Goal: Information Seeking & Learning: Learn about a topic

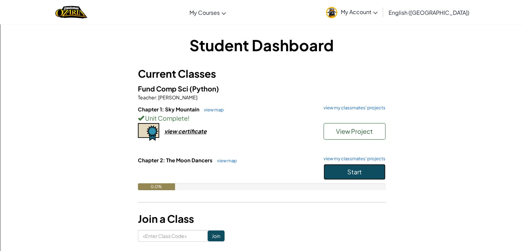
click at [348, 176] on button "Start" at bounding box center [354, 172] width 62 height 16
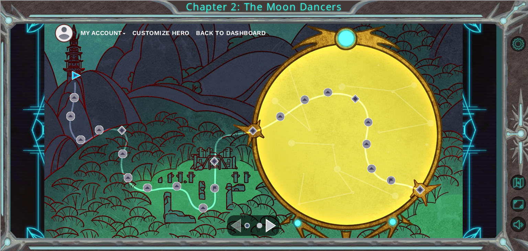
drag, startPoint x: 77, startPoint y: 68, endPoint x: 77, endPoint y: 71, distance: 3.8
click at [77, 69] on div "My Account Customize Hero Back to Dashboard" at bounding box center [253, 130] width 418 height 221
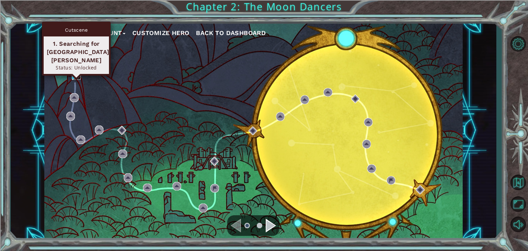
click at [77, 77] on img at bounding box center [76, 75] width 9 height 9
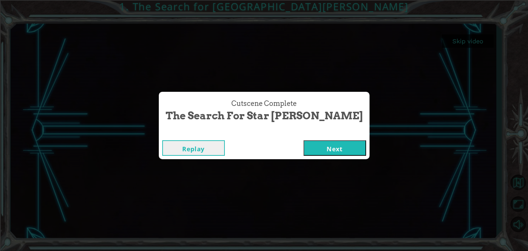
click at [324, 144] on button "Next" at bounding box center [335, 147] width 63 height 15
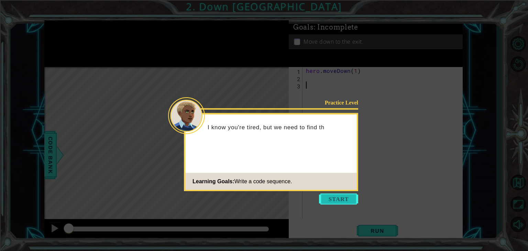
click at [328, 194] on button "Start" at bounding box center [338, 199] width 39 height 11
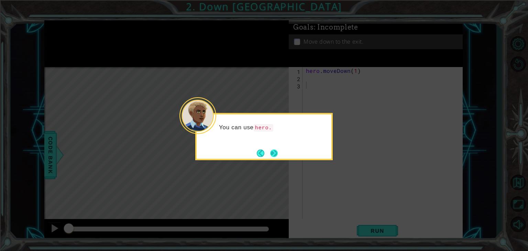
click at [270, 154] on button "Next" at bounding box center [274, 153] width 8 height 8
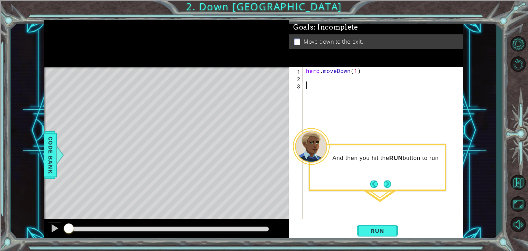
click at [354, 70] on div "hero . moveDown ( 1 )" at bounding box center [385, 150] width 160 height 166
type textarea "hero.moveDown(2)"
click at [370, 223] on button "Run" at bounding box center [377, 231] width 41 height 18
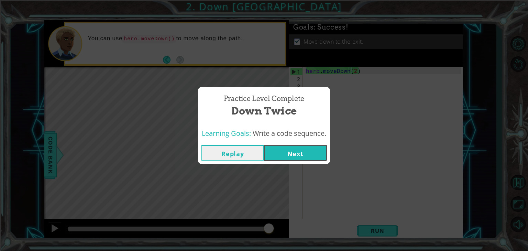
click at [282, 150] on button "Next" at bounding box center [295, 152] width 63 height 15
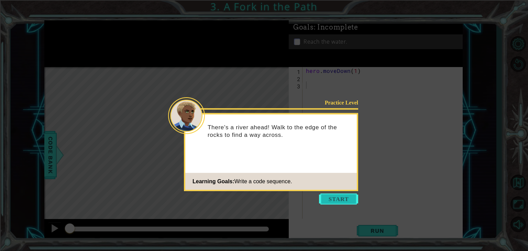
click at [327, 198] on button "Start" at bounding box center [338, 199] width 39 height 11
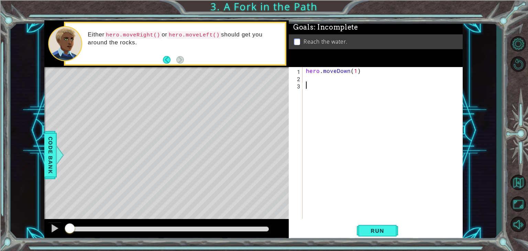
click at [314, 77] on div "hero . moveDown ( 1 )" at bounding box center [385, 150] width 160 height 166
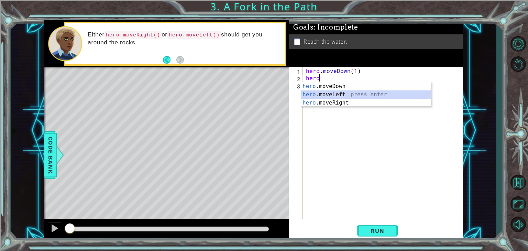
click at [334, 97] on div "hero .moveDown press enter hero .moveLeft press enter hero .moveRight press ent…" at bounding box center [366, 102] width 130 height 41
type textarea "hero.moveLeft(1)"
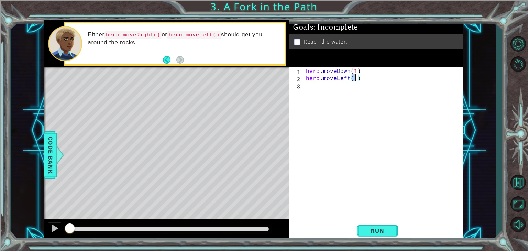
click at [310, 88] on div "hero . moveDown ( 1 ) hero . moveLeft ( 1 )" at bounding box center [385, 150] width 160 height 166
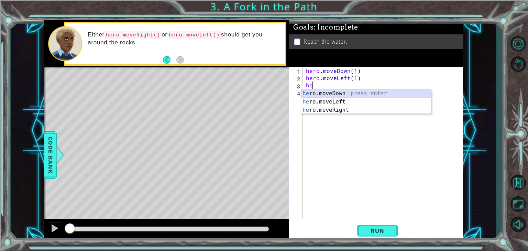
click at [313, 95] on div "he ro.moveDown press enter he ro.moveLeft press enter he ro.moveRight press ent…" at bounding box center [366, 109] width 130 height 41
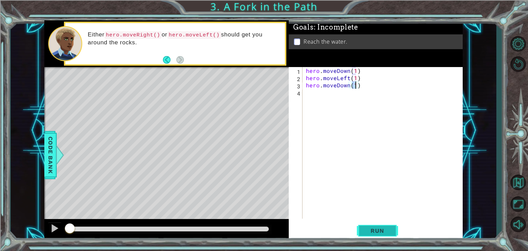
type textarea "hero.moveDown(1)"
click at [365, 233] on span "Run" at bounding box center [377, 230] width 27 height 7
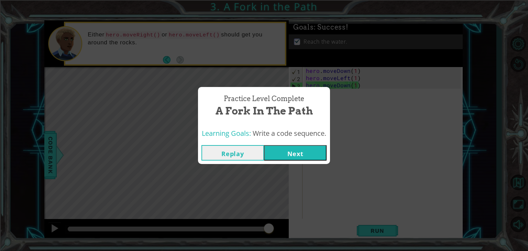
click at [296, 152] on button "Next" at bounding box center [295, 152] width 63 height 15
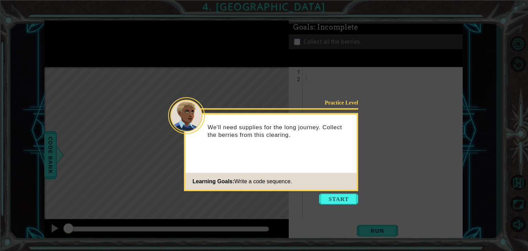
click at [343, 197] on button "Start" at bounding box center [338, 199] width 39 height 11
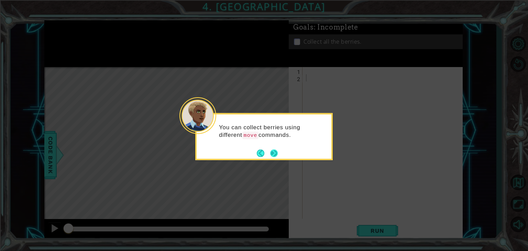
click at [272, 152] on button "Next" at bounding box center [274, 153] width 8 height 8
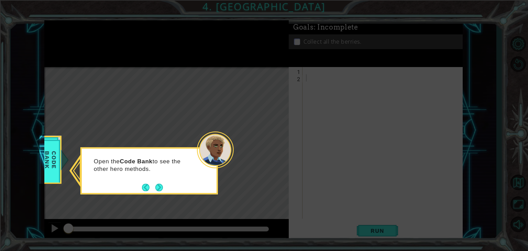
click at [156, 186] on button "Next" at bounding box center [159, 187] width 8 height 8
click at [157, 186] on button "Next" at bounding box center [159, 188] width 10 height 10
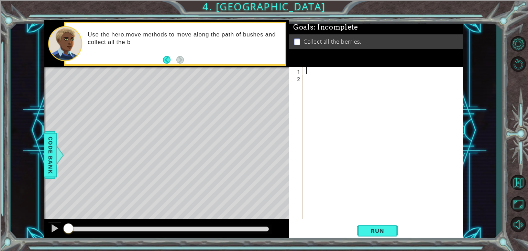
click at [305, 73] on div at bounding box center [385, 150] width 160 height 166
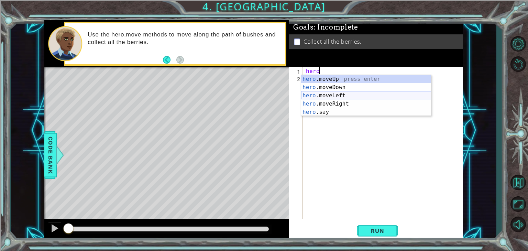
click at [318, 93] on div "hero .moveUp press enter hero .moveDown press enter hero .moveLeft press enter …" at bounding box center [366, 104] width 130 height 58
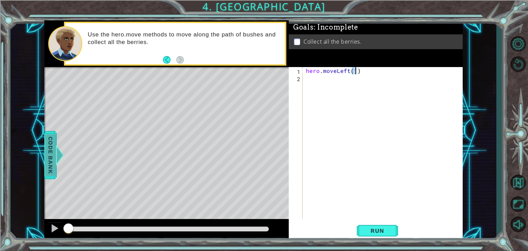
type textarea "hero.moveLeft(1)"
click at [50, 154] on span "Code Bank" at bounding box center [50, 155] width 11 height 42
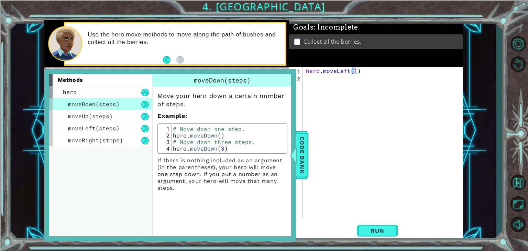
click at [89, 98] on div "moveDown(steps)" at bounding box center [100, 104] width 103 height 12
click at [130, 116] on div "moveUp(steps)" at bounding box center [100, 116] width 103 height 12
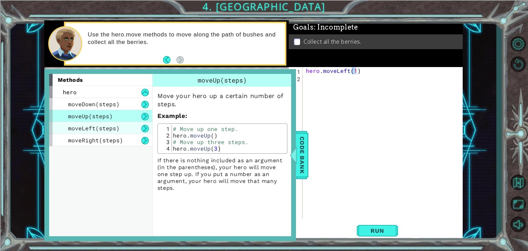
click at [119, 127] on div "moveLeft(steps)" at bounding box center [100, 128] width 103 height 12
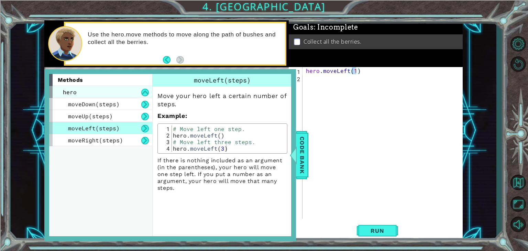
click at [122, 90] on div "hero" at bounding box center [100, 92] width 103 height 12
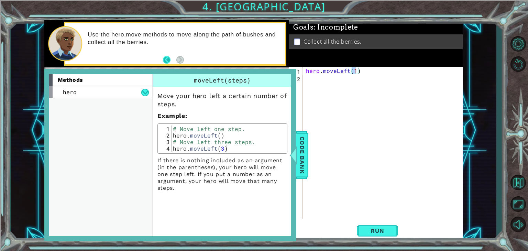
click at [165, 60] on button "Back" at bounding box center [169, 60] width 13 height 8
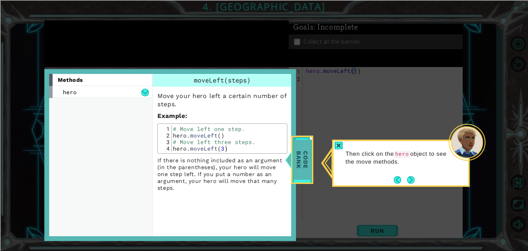
click at [298, 158] on span "Code Bank" at bounding box center [302, 160] width 18 height 40
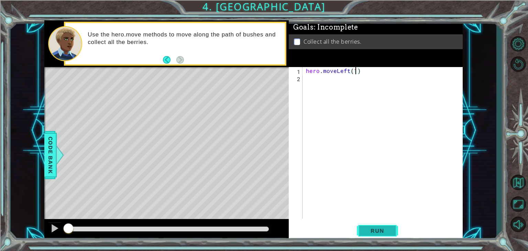
click at [382, 233] on span "Run" at bounding box center [377, 230] width 27 height 7
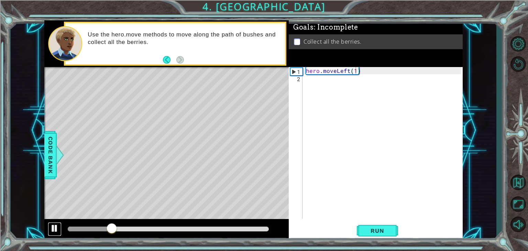
click at [53, 230] on div at bounding box center [54, 228] width 9 height 9
click at [308, 80] on div "hero . moveLeft ( 1 )" at bounding box center [385, 150] width 160 height 166
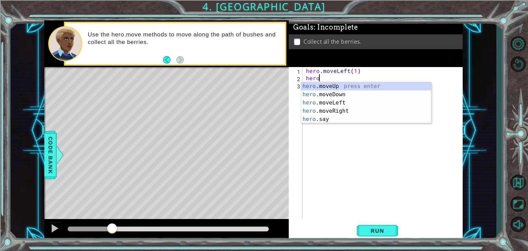
click at [355, 72] on div "hero . moveLeft ( 1 ) hero" at bounding box center [385, 150] width 160 height 166
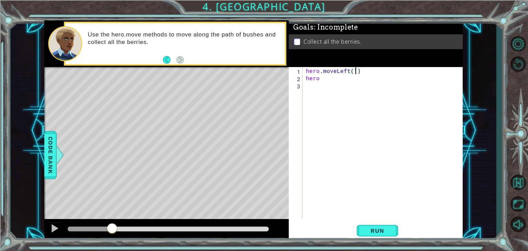
click at [323, 79] on div "hero . moveLeft ( 1 ) hero" at bounding box center [385, 150] width 160 height 166
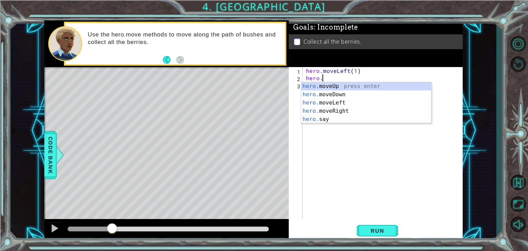
scroll to position [0, 1]
click at [326, 104] on div "hero.m oveUp press enter hero.m oveDown press enter hero.m oveLeft press enter …" at bounding box center [366, 106] width 130 height 49
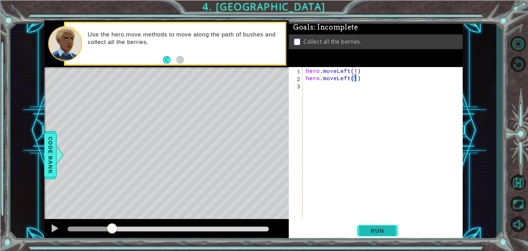
type textarea "hero.moveLeft(1)"
click at [382, 234] on span "Run" at bounding box center [377, 230] width 27 height 7
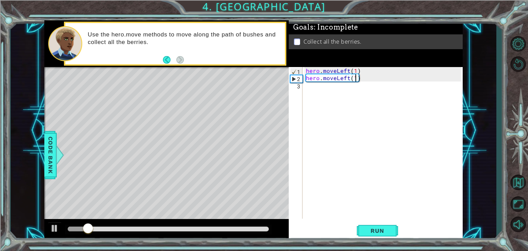
click at [309, 87] on div "hero . moveLeft ( 1 ) hero . moveLeft ( 1 )" at bounding box center [385, 150] width 160 height 166
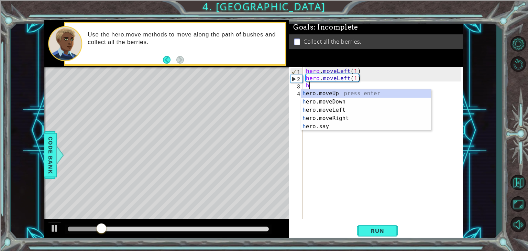
click at [353, 79] on div "hero . moveLeft ( 1 ) hero . moveLeft ( 1 ) h" at bounding box center [385, 150] width 160 height 166
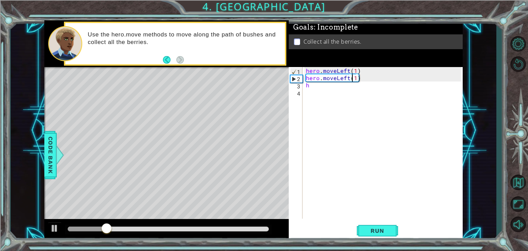
click at [357, 80] on div "hero . moveLeft ( 1 ) hero . moveLeft ( 1 ) h" at bounding box center [385, 150] width 160 height 166
click at [327, 79] on div "hero . moveLeft ( 1 ) hero . ) h" at bounding box center [385, 150] width 160 height 166
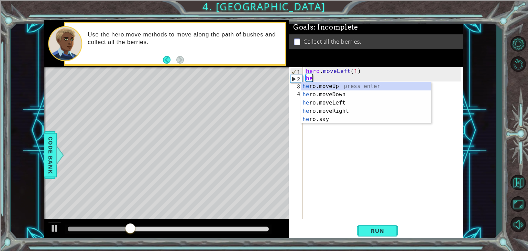
type textarea "h"
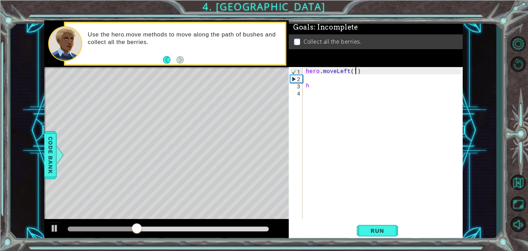
click at [355, 71] on div "hero . moveLeft ( 1 ) h" at bounding box center [385, 150] width 160 height 166
click at [320, 86] on div "hero . moveLeft ( 2 ) h" at bounding box center [385, 150] width 160 height 166
type textarea "h"
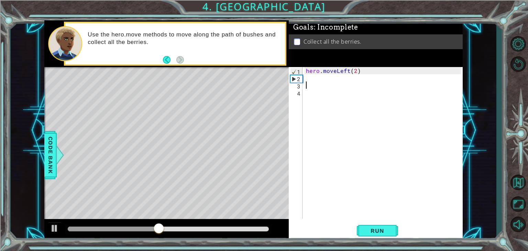
click at [311, 80] on div "hero . moveLeft ( 2 )" at bounding box center [385, 150] width 160 height 166
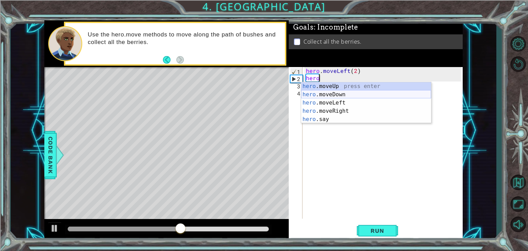
click at [326, 95] on div "hero .moveUp press enter hero .moveDown press enter hero .moveLeft press enter …" at bounding box center [366, 111] width 130 height 58
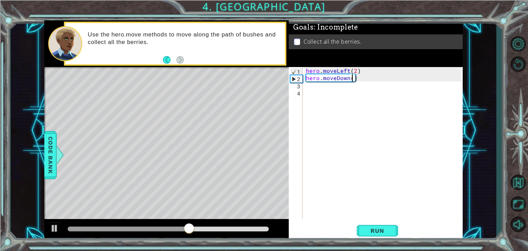
scroll to position [0, 3]
type textarea "hero.moveDown(2)"
click at [373, 229] on span "Run" at bounding box center [377, 230] width 27 height 7
click at [322, 91] on div "hero . moveLeft ( 2 ) hero . moveDown ( 2 )" at bounding box center [385, 150] width 160 height 166
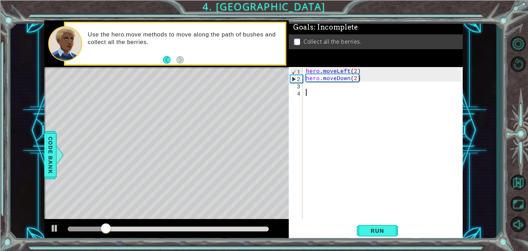
click at [312, 88] on div "hero . moveLeft ( 2 ) hero . moveDown ( 2 )" at bounding box center [385, 150] width 160 height 166
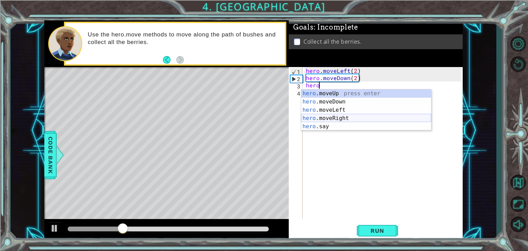
click at [315, 116] on div "hero .moveUp press enter hero .moveDown press enter hero .moveLeft press enter …" at bounding box center [366, 118] width 130 height 58
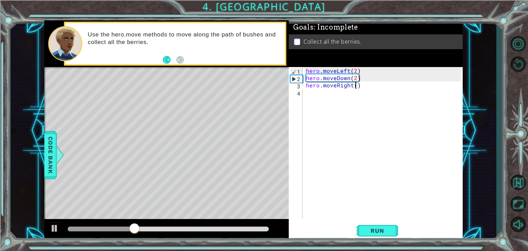
type textarea "hero.moveRight(2)"
click at [316, 98] on div "hero . moveLeft ( 2 ) hero . moveDown ( 2 ) hero . moveRight ( 2 )" at bounding box center [385, 150] width 160 height 166
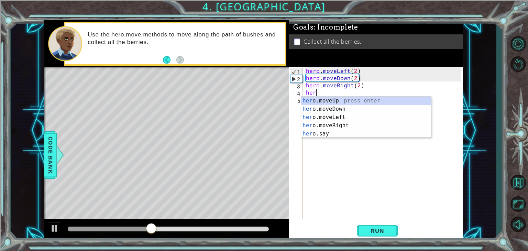
scroll to position [0, 0]
click at [323, 102] on div "hero .moveUp press enter hero .moveDown press enter hero .moveLeft press enter …" at bounding box center [366, 126] width 130 height 58
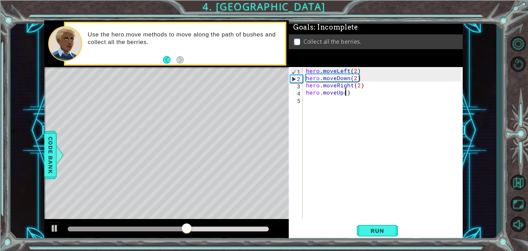
scroll to position [0, 2]
type textarea "hero.moveUp(2)"
click at [363, 233] on button "Run" at bounding box center [377, 231] width 41 height 18
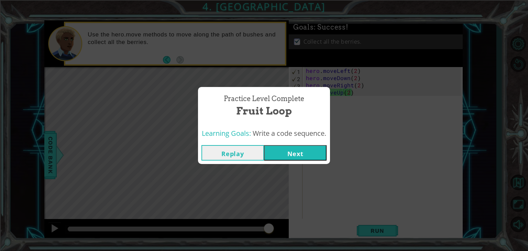
click at [280, 152] on button "Next" at bounding box center [295, 152] width 63 height 15
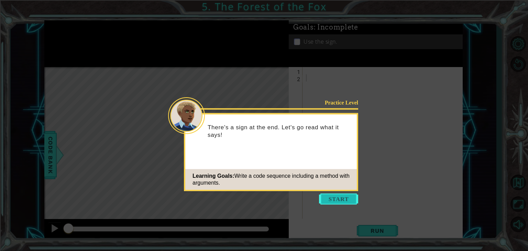
click at [331, 200] on button "Start" at bounding box center [338, 199] width 39 height 11
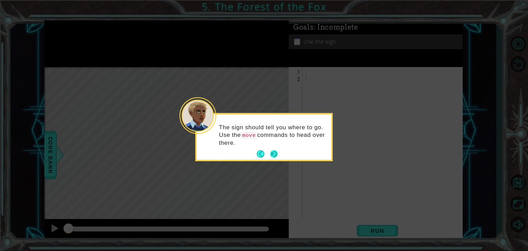
click at [273, 156] on button "Next" at bounding box center [273, 154] width 9 height 9
click at [273, 154] on button "Next" at bounding box center [274, 153] width 8 height 8
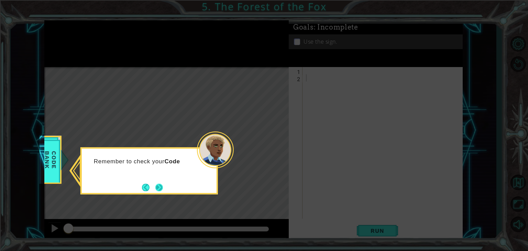
click at [160, 188] on button "Next" at bounding box center [159, 187] width 9 height 9
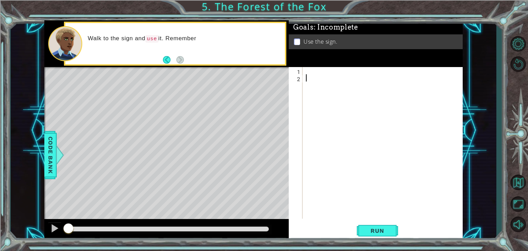
click at [374, 92] on div at bounding box center [385, 150] width 160 height 166
click at [319, 68] on div at bounding box center [385, 150] width 160 height 166
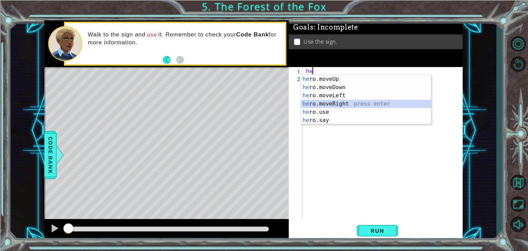
click at [317, 100] on div "he ro.moveUp press enter he ro.moveDown press enter he ro.moveLeft press enter …" at bounding box center [366, 108] width 130 height 66
type textarea "hero.moveRight(1)"
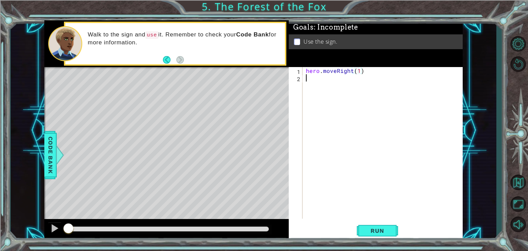
click at [306, 83] on div "hero . moveRight ( 1 )" at bounding box center [385, 150] width 160 height 166
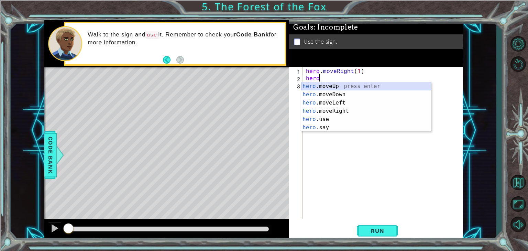
click at [317, 88] on div "hero .moveUp press enter hero .moveDown press enter hero .moveLeft press enter …" at bounding box center [366, 115] width 130 height 66
type textarea "hero.moveUp(1)"
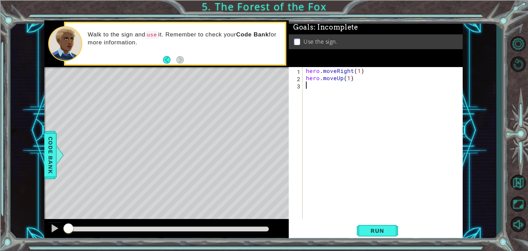
click at [313, 91] on div "hero . moveRight ( 1 ) hero . moveUp ( 1 )" at bounding box center [385, 150] width 160 height 166
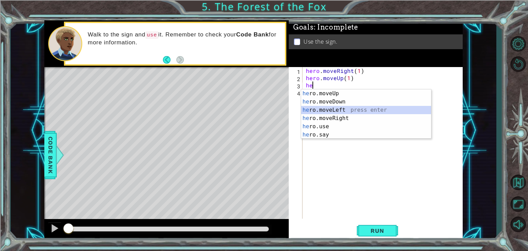
click at [321, 109] on div "he ro.moveUp press enter he ro.moveDown press enter he ro.moveLeft press enter …" at bounding box center [366, 122] width 130 height 66
type textarea "hero.moveLeft(1)"
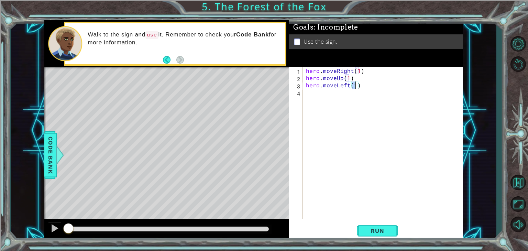
click at [310, 95] on div "hero . moveRight ( 1 ) hero . moveUp ( 1 ) hero . moveLeft ( 1 )" at bounding box center [385, 150] width 160 height 166
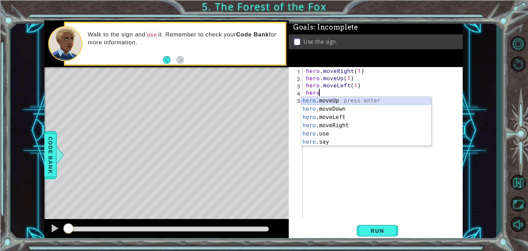
click at [326, 101] on div "hero .moveUp press enter hero .moveDown press enter hero .moveLeft press enter …" at bounding box center [366, 130] width 130 height 66
type textarea "hero.moveUp(1)"
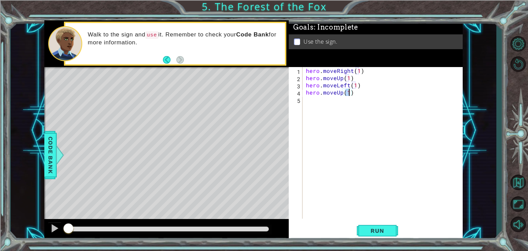
click at [316, 101] on div "hero . moveRight ( 1 ) hero . moveUp ( 1 ) hero . moveLeft ( 1 ) hero . moveUp …" at bounding box center [385, 150] width 160 height 166
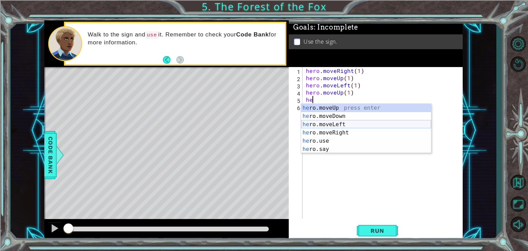
click at [319, 129] on div "he ro.moveUp press enter he ro.moveDown press enter he ro.moveLeft press enter …" at bounding box center [366, 137] width 130 height 66
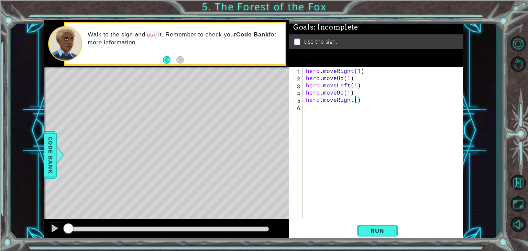
type textarea "hero.moveRight(3)"
click at [328, 110] on div "hero . moveRight ( 1 ) hero . moveUp ( 1 ) hero . moveLeft ( 1 ) hero . moveUp …" at bounding box center [385, 150] width 160 height 166
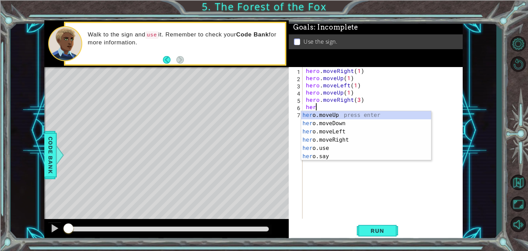
scroll to position [0, 0]
click at [319, 123] on div "her o.moveUp press enter her o.moveDown press enter her o.moveLeft press enter …" at bounding box center [366, 144] width 130 height 66
type textarea "hero.moveDown(1)"
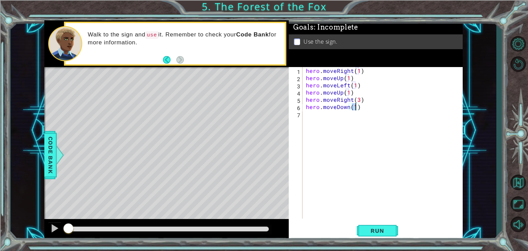
click at [313, 118] on div "hero . moveRight ( 1 ) hero . moveUp ( 1 ) hero . moveLeft ( 1 ) hero . moveUp …" at bounding box center [385, 150] width 160 height 166
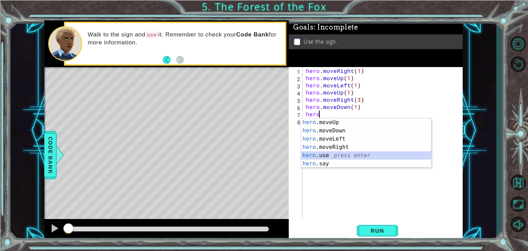
click at [312, 152] on div "hero .moveUp press enter hero .moveDown press enter hero .moveLeft press enter …" at bounding box center [366, 151] width 130 height 66
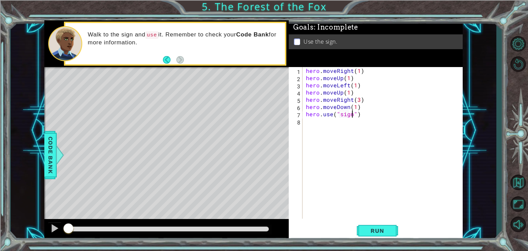
scroll to position [0, 3]
click at [362, 231] on button "Run" at bounding box center [377, 231] width 41 height 18
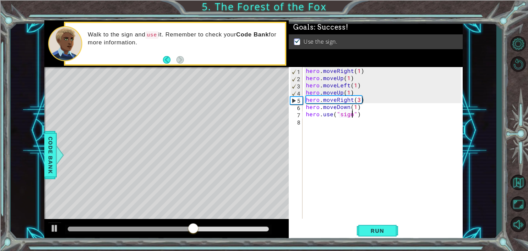
click at [358, 101] on div "hero . moveRight ( 1 ) hero . moveUp ( 1 ) hero . moveLeft ( 1 ) hero . moveUp …" at bounding box center [385, 150] width 160 height 166
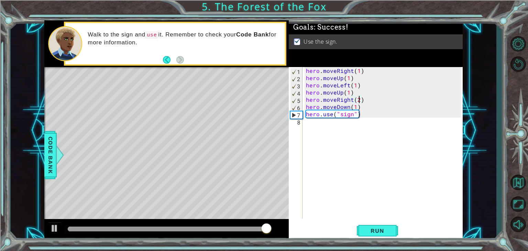
type textarea "hero.moveRight(2)"
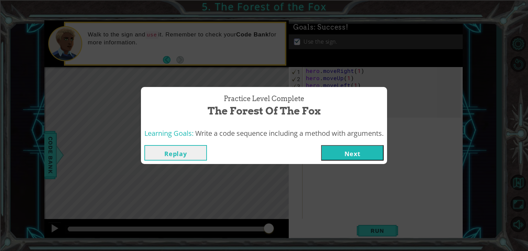
click at [351, 157] on button "Next" at bounding box center [352, 152] width 63 height 15
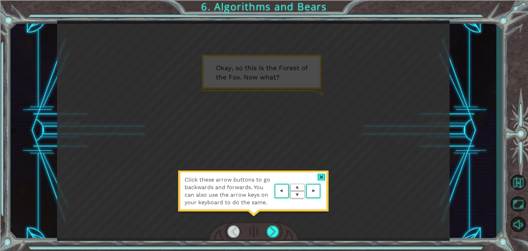
click at [319, 175] on div at bounding box center [322, 177] width 8 height 7
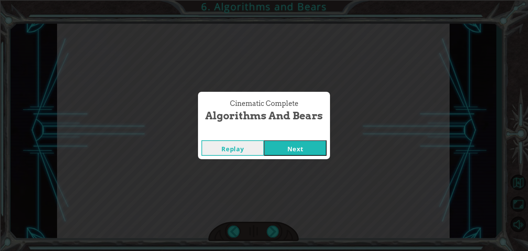
click at [294, 153] on button "Next" at bounding box center [295, 147] width 63 height 15
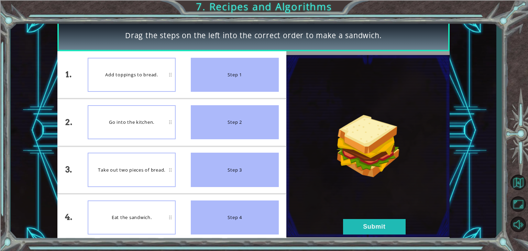
drag, startPoint x: 225, startPoint y: 120, endPoint x: 225, endPoint y: 62, distance: 57.4
click at [225, 62] on ul "Step 1 Step 2 Step 3 Step 4" at bounding box center [234, 146] width 103 height 190
click at [366, 223] on button "Submit" at bounding box center [374, 226] width 63 height 15
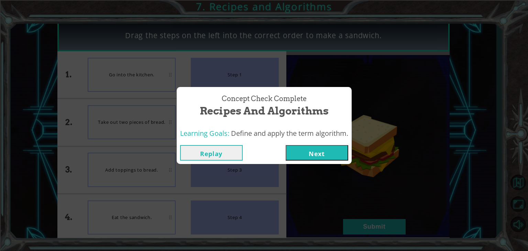
click at [305, 147] on button "Next" at bounding box center [317, 152] width 63 height 15
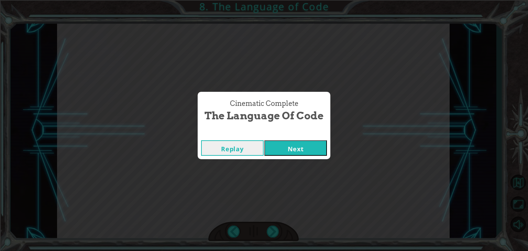
click at [272, 142] on button "Next" at bounding box center [295, 147] width 63 height 15
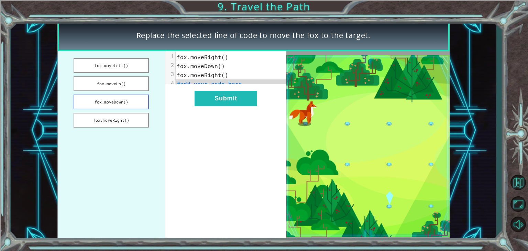
click at [103, 102] on button "fox.moveDown()" at bounding box center [111, 102] width 75 height 15
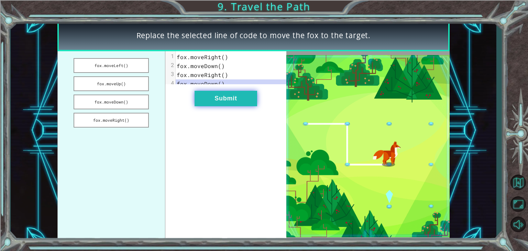
click at [219, 105] on button "Submit" at bounding box center [226, 98] width 63 height 15
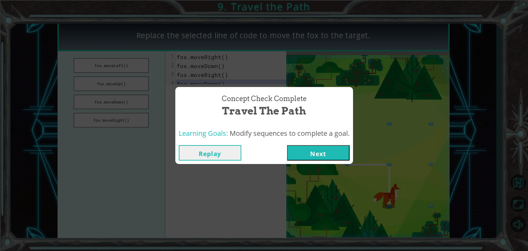
click at [310, 159] on button "Next" at bounding box center [318, 152] width 63 height 15
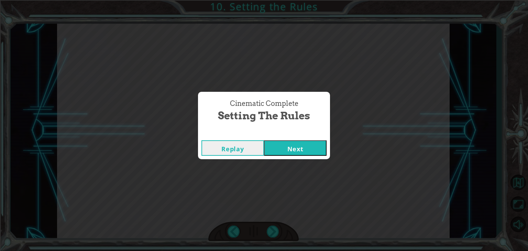
click at [299, 144] on button "Next" at bounding box center [295, 147] width 63 height 15
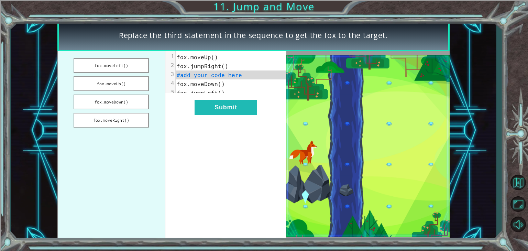
click at [210, 76] on span "#add your code here" at bounding box center [209, 74] width 65 height 7
click at [111, 101] on button "fox.moveDown()" at bounding box center [111, 102] width 75 height 15
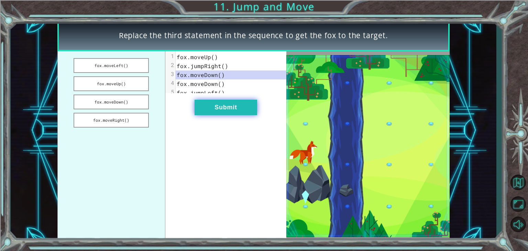
click at [221, 114] on button "Submit" at bounding box center [226, 107] width 63 height 15
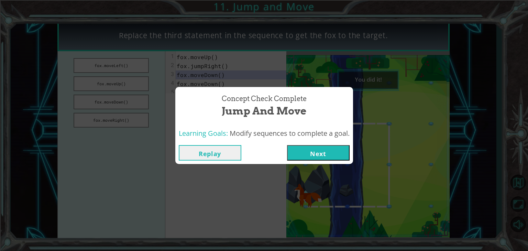
click at [318, 150] on button "Next" at bounding box center [318, 152] width 63 height 15
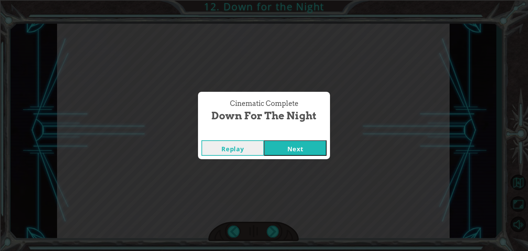
click at [279, 145] on button "Next" at bounding box center [295, 147] width 63 height 15
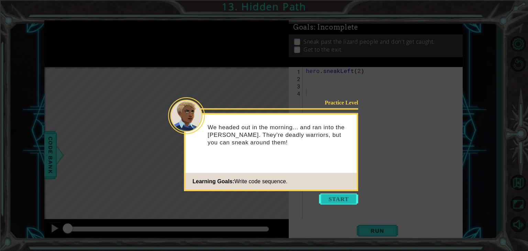
click at [340, 198] on button "Start" at bounding box center [338, 199] width 39 height 11
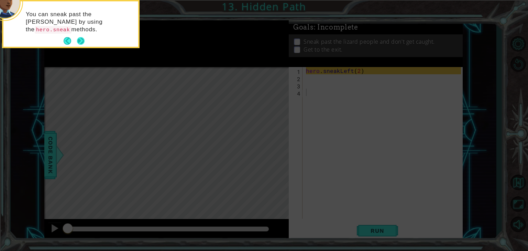
click at [79, 38] on button "Next" at bounding box center [80, 40] width 11 height 11
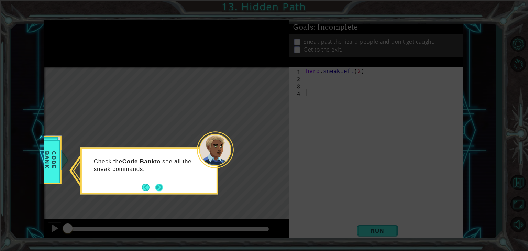
click at [161, 187] on button "Next" at bounding box center [159, 187] width 10 height 10
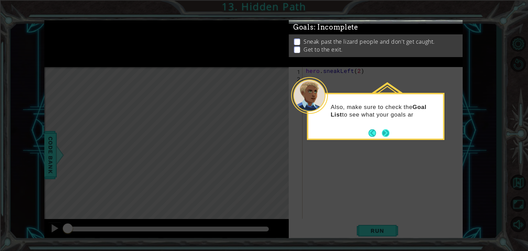
click at [386, 134] on button "Next" at bounding box center [386, 133] width 8 height 8
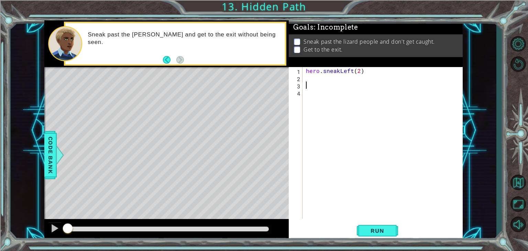
click at [309, 86] on div "hero . sneakLeft ( 2 )" at bounding box center [385, 150] width 160 height 166
click at [313, 82] on div "hero . sneakLeft ( 2 )" at bounding box center [385, 150] width 160 height 166
click at [307, 76] on div "hero . sneakLeft ( 2 )" at bounding box center [385, 150] width 160 height 166
click at [372, 230] on span "Run" at bounding box center [377, 230] width 27 height 7
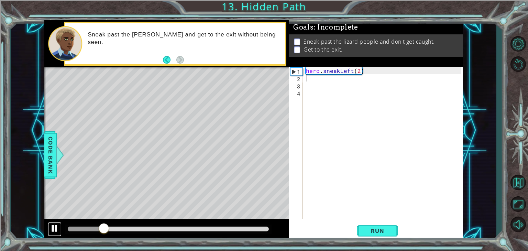
click at [56, 225] on div at bounding box center [54, 228] width 9 height 9
click at [312, 84] on div "hero . sneakLeft ( 2 )" at bounding box center [385, 150] width 160 height 166
click at [308, 78] on div "hero . sneakLeft ( 2 )" at bounding box center [385, 150] width 160 height 166
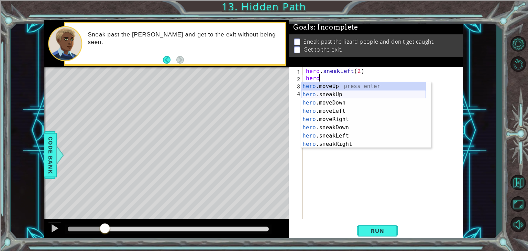
click at [319, 94] on div "hero .moveUp press enter hero .sneakUp press enter hero .moveDown press enter h…" at bounding box center [363, 123] width 125 height 82
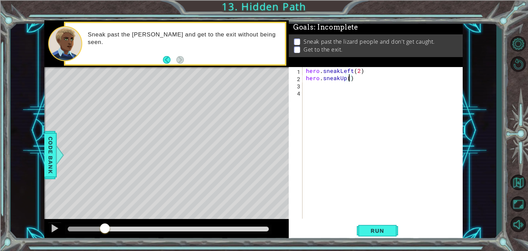
type textarea "hero.sneakUp(3)"
click at [308, 86] on div "hero . sneakLeft ( 2 ) hero . sneakUp ( 3 )" at bounding box center [385, 150] width 160 height 166
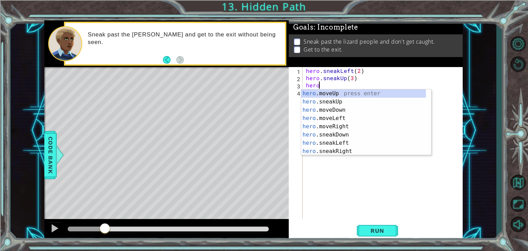
scroll to position [0, 0]
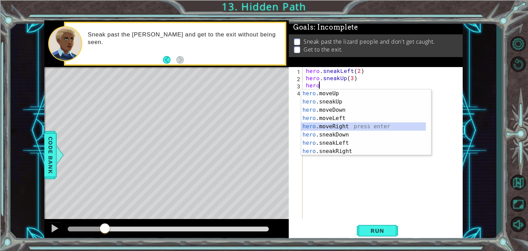
click at [330, 125] on div "hero .moveUp press enter hero .sneakUp press enter hero .moveDown press enter h…" at bounding box center [363, 130] width 125 height 82
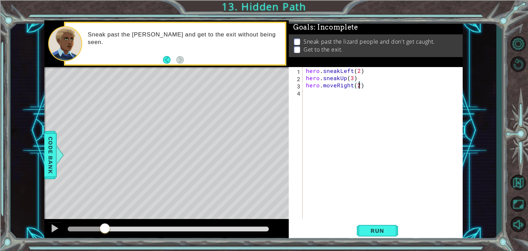
scroll to position [0, 3]
click at [364, 223] on button "Run" at bounding box center [377, 231] width 41 height 18
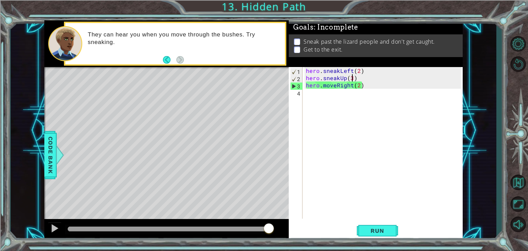
click at [354, 76] on div "hero . sneakLeft ( 2 ) hero . sneakUp ( 3 ) hero . moveRight ( 2 )" at bounding box center [385, 150] width 160 height 166
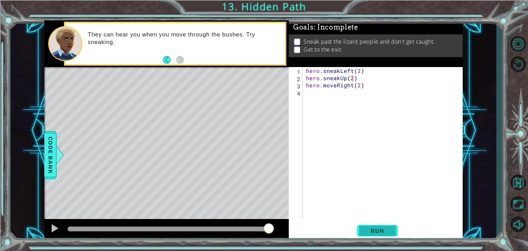
click at [371, 228] on span "Run" at bounding box center [377, 230] width 27 height 7
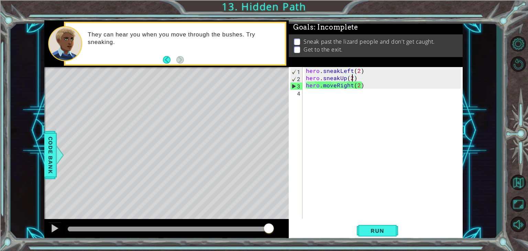
click at [357, 86] on div "hero . sneakLeft ( 2 ) hero . sneakUp ( 2 ) hero . moveRight ( 2 )" at bounding box center [385, 150] width 160 height 166
click at [359, 87] on div "hero . sneakLeft ( 2 ) hero . sneakUp ( 2 ) hero . moveRight ( 2 )" at bounding box center [385, 150] width 160 height 166
click at [336, 86] on div "hero . sneakLeft ( 2 ) hero . sneakUp ( 2 ) hero . moveRight ( 2 )" at bounding box center [385, 150] width 160 height 166
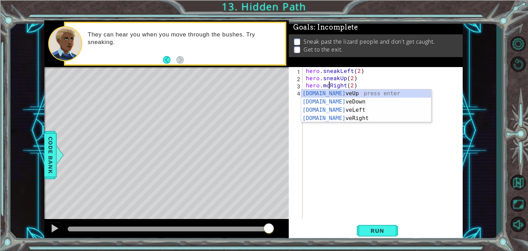
click at [344, 86] on div "hero . sneakLeft ( 2 ) hero . sneakUp ( 2 ) hero . moRight ( 2 )" at bounding box center [385, 150] width 160 height 166
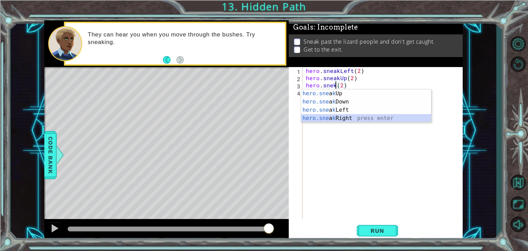
click at [328, 120] on div "hero.sne a k Up press enter hero.sne a k Down press enter hero.sne a k Left pre…" at bounding box center [366, 113] width 130 height 49
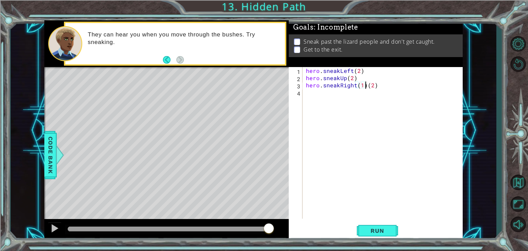
click at [367, 87] on div "hero . sneakLeft ( 2 ) hero . sneakUp ( 2 ) hero . sneakRight ( 1 ) ( 2 )" at bounding box center [385, 150] width 160 height 166
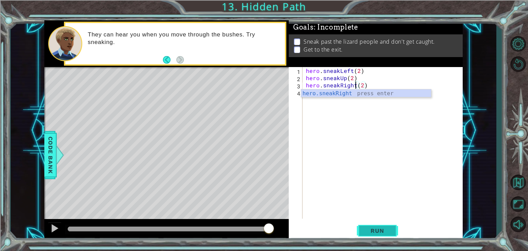
type textarea "hero.sneakRight(2)"
click at [377, 228] on span "Run" at bounding box center [377, 230] width 27 height 7
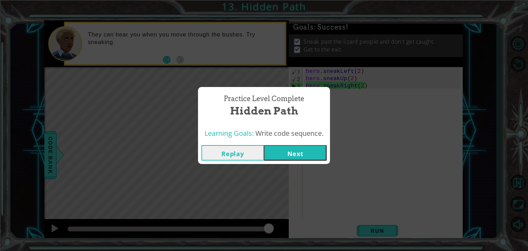
click at [295, 153] on button "Next" at bounding box center [295, 152] width 63 height 15
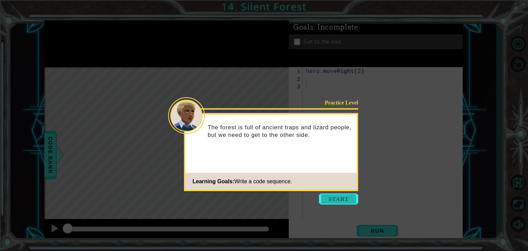
click at [337, 198] on button "Start" at bounding box center [338, 199] width 39 height 11
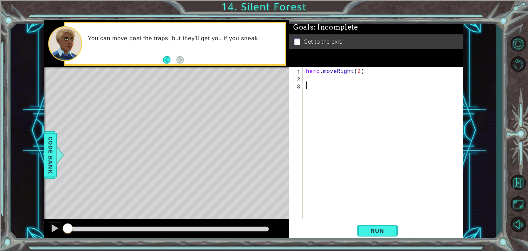
click at [304, 77] on div "1 2 3 hero . moveRight ( 2 ) הההההההההההההההההההההההההההההההההההההההההההההההההה…" at bounding box center [375, 143] width 172 height 152
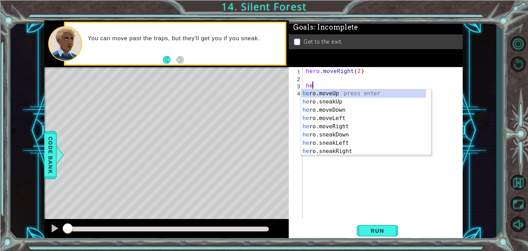
type textarea "h"
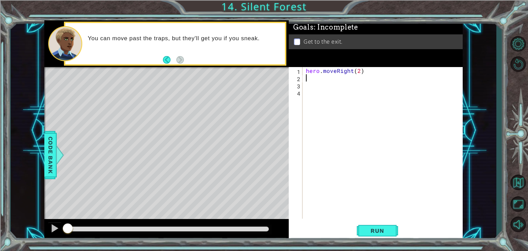
click at [308, 78] on div "hero . moveRight ( 2 )" at bounding box center [385, 150] width 160 height 166
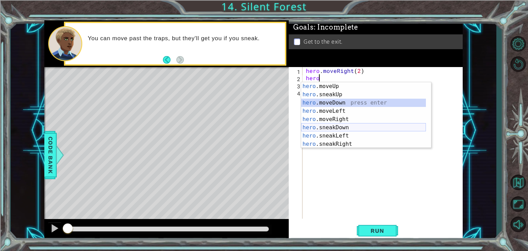
drag, startPoint x: 333, startPoint y: 105, endPoint x: 326, endPoint y: 126, distance: 22.8
click at [326, 126] on div "hero .moveUp press enter hero .sneakUp press enter hero .moveDown press enter h…" at bounding box center [363, 123] width 125 height 82
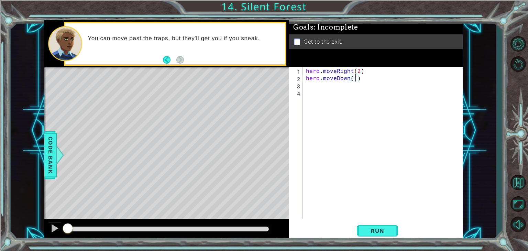
click at [355, 78] on div "hero . moveRight ( 2 ) hero . moveDown ( 1 )" at bounding box center [385, 150] width 160 height 166
click at [358, 78] on div "hero . moveRight ( 2 ) hero . moveDown ( 1 )" at bounding box center [385, 150] width 160 height 166
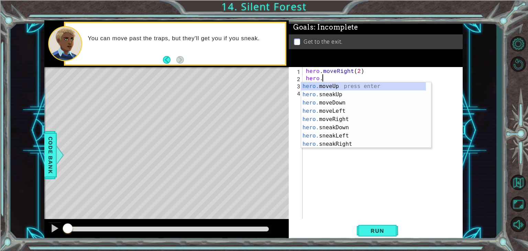
scroll to position [0, 1]
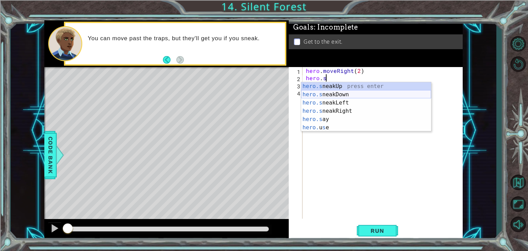
click at [326, 93] on div "hero.s neakUp press enter hero.s neakDown press enter hero.s neakLeft press ent…" at bounding box center [366, 115] width 130 height 66
type textarea "hero.sneakDown(1)"
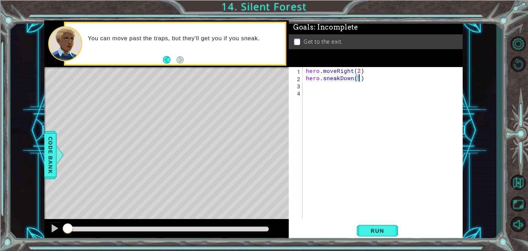
click at [311, 88] on div "hero . moveRight ( 2 ) hero . sneakDown ( 1 )" at bounding box center [385, 150] width 160 height 166
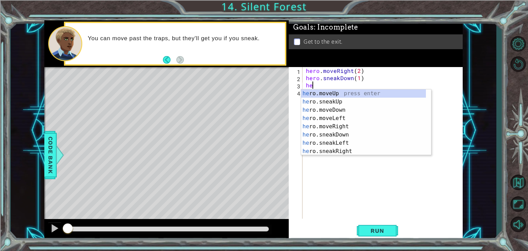
scroll to position [0, 0]
click at [326, 124] on div "hero .moveUp press enter hero .sneakUp press enter hero .moveDown press enter h…" at bounding box center [363, 130] width 125 height 82
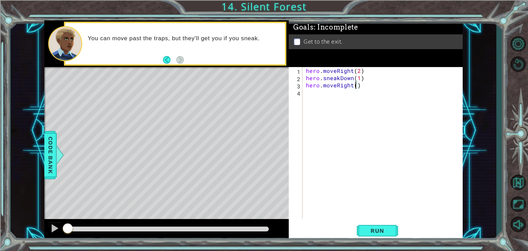
type textarea "hero.moveRight(2)"
click at [313, 94] on div "hero . moveRight ( 2 ) hero . sneakDown ( 1 ) hero . moveRight ( 2 )" at bounding box center [385, 150] width 160 height 166
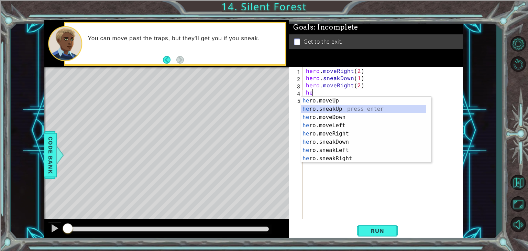
click at [320, 106] on div "he ro.moveUp press enter he ro.sneakUp press enter he ro.moveDown press enter h…" at bounding box center [363, 138] width 125 height 82
type textarea "hero.sneakUp(1)"
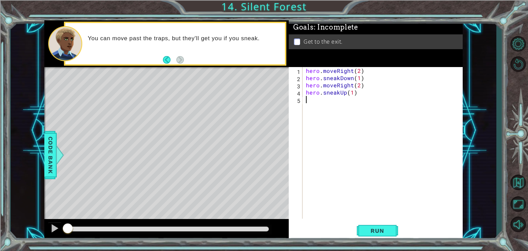
click at [309, 102] on div "hero . moveRight ( 2 ) hero . sneakDown ( 1 ) hero . moveRight ( 2 ) hero . sne…" at bounding box center [385, 150] width 160 height 166
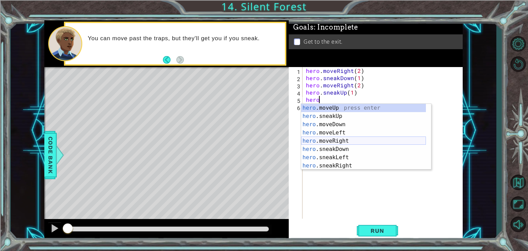
click at [331, 143] on div "hero .moveUp press enter hero .sneakUp press enter hero .moveDown press enter h…" at bounding box center [363, 145] width 125 height 82
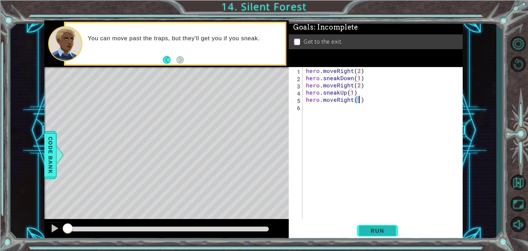
click at [366, 222] on button "Run" at bounding box center [377, 231] width 41 height 18
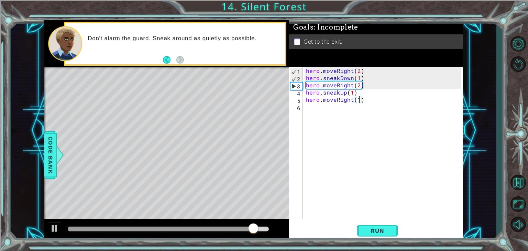
click at [351, 84] on div "hero . moveRight ( 2 ) hero . sneakDown ( 1 ) hero . moveRight ( 2 ) hero . sne…" at bounding box center [385, 150] width 160 height 166
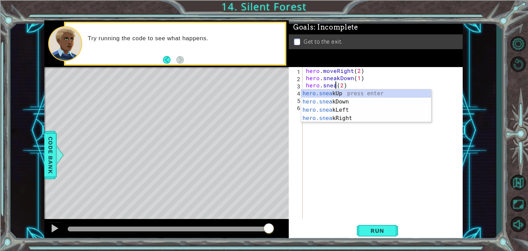
scroll to position [0, 2]
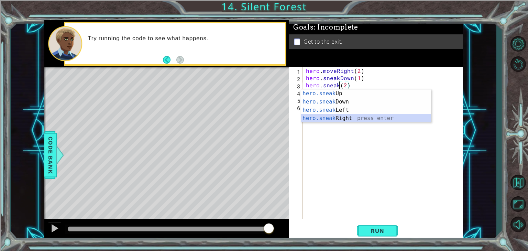
click at [329, 114] on div "hero.sneak Up press enter hero.sneak Down press enter hero.sneak Left press ent…" at bounding box center [366, 113] width 130 height 49
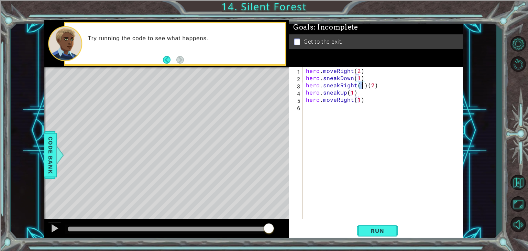
click at [366, 85] on div "hero . moveRight ( 2 ) hero . sneakDown ( 1 ) hero . sneakRight ( 1 ) ( 2 ) her…" at bounding box center [385, 150] width 160 height 166
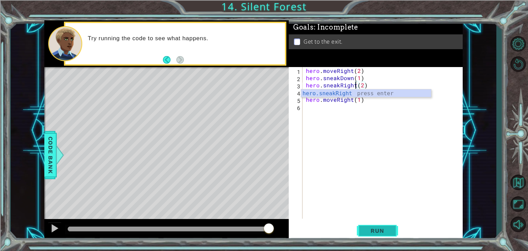
type textarea "hero.sneakRight(2)"
click at [370, 224] on button "Run" at bounding box center [377, 231] width 41 height 18
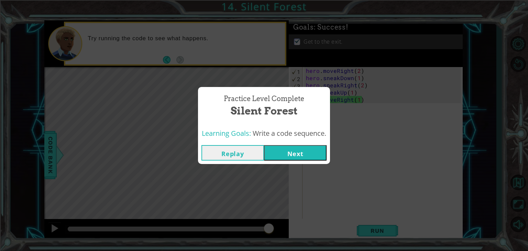
click at [285, 146] on button "Next" at bounding box center [295, 152] width 63 height 15
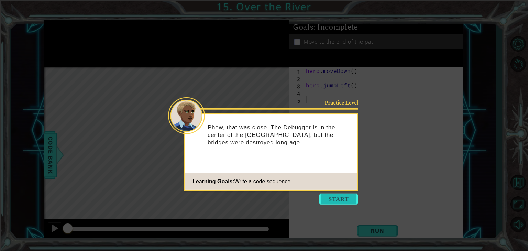
click at [334, 196] on button "Start" at bounding box center [338, 199] width 39 height 11
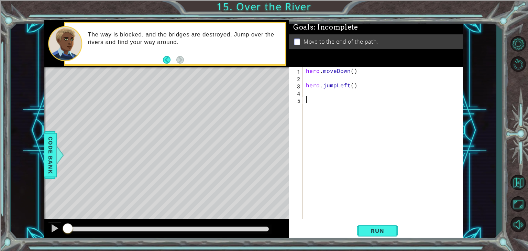
click at [315, 79] on div "hero . moveDown ( ) hero . jumpLeft ( )" at bounding box center [385, 150] width 160 height 166
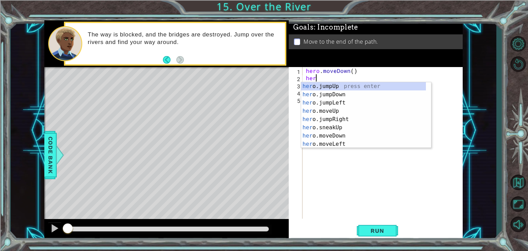
type textarea "hero"
click at [326, 101] on div "hero .jumpUp press enter hero .jumpDown press enter hero .jumpLeft press enter …" at bounding box center [363, 123] width 125 height 82
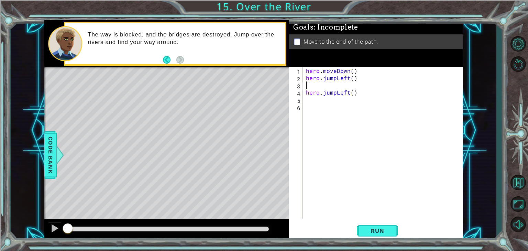
click at [359, 83] on div "hero . moveDown ( ) hero . jumpLeft ( ) hero . jumpLeft ( )" at bounding box center [385, 150] width 160 height 166
click at [356, 94] on div "hero . moveDown ( ) hero . jumpLeft ( ) hero . jumpLeft ( )" at bounding box center [385, 150] width 160 height 166
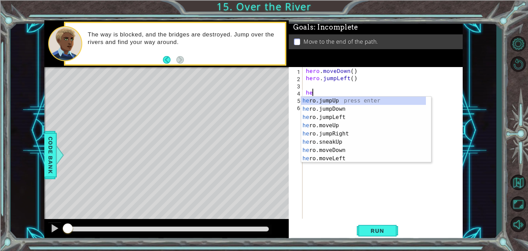
type textarea "h"
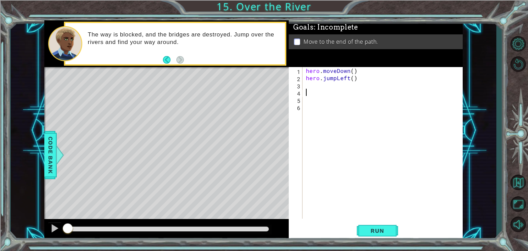
click at [308, 83] on div "hero . moveDown ( ) hero . jumpLeft ( )" at bounding box center [385, 150] width 160 height 166
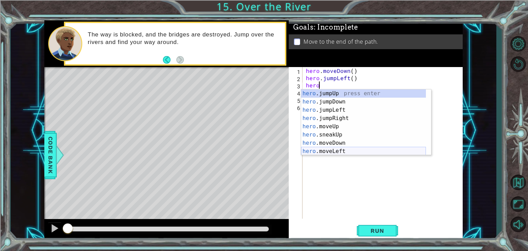
click at [324, 149] on div "hero .jumpUp press enter hero .jumpDown press enter hero .jumpLeft press enter …" at bounding box center [363, 130] width 125 height 82
type textarea "hero.moveLeft(1)"
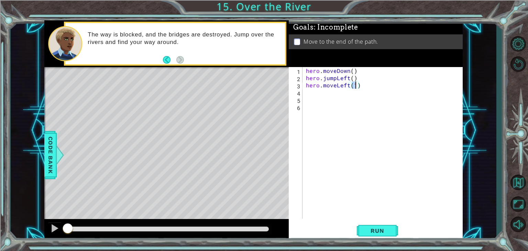
click at [312, 94] on div "hero . moveDown ( ) hero . jumpLeft ( ) hero . moveLeft ( 1 )" at bounding box center [385, 150] width 160 height 166
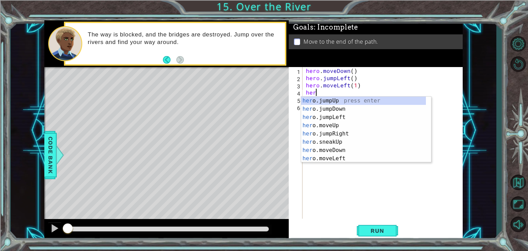
type textarea "hero"
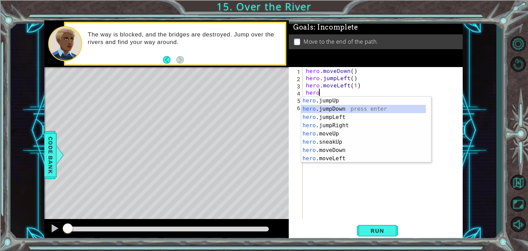
click at [319, 109] on div "hero .jumpUp press enter hero .jumpDown press enter hero .jumpLeft press enter …" at bounding box center [363, 138] width 125 height 82
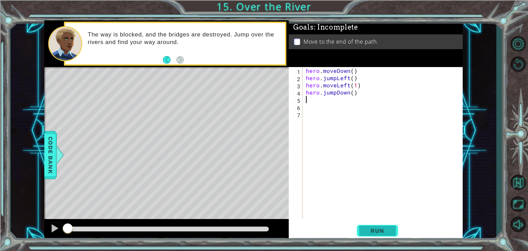
click at [375, 231] on span "Run" at bounding box center [377, 230] width 27 height 7
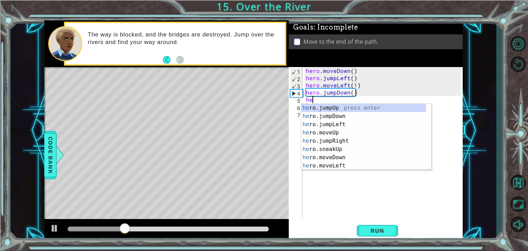
type textarea "hero"
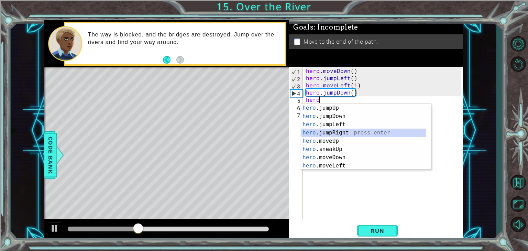
click at [331, 129] on div "hero .jumpUp press enter hero .jumpDown press enter hero .jumpLeft press enter …" at bounding box center [363, 145] width 125 height 82
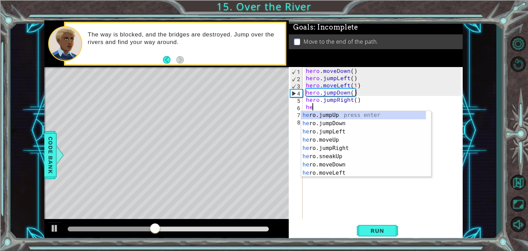
type textarea "her"
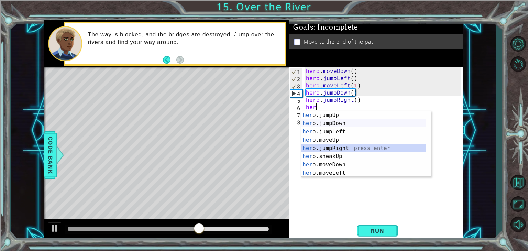
drag, startPoint x: 324, startPoint y: 151, endPoint x: 323, endPoint y: 126, distance: 24.8
click at [323, 126] on div "her o.jumpUp press enter her o.jumpDown press enter her o.jumpLeft press enter …" at bounding box center [363, 152] width 125 height 82
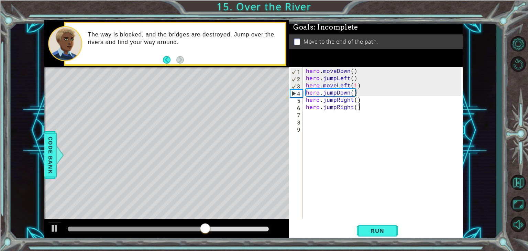
click at [364, 110] on div "hero . moveDown ( ) hero . jumpLeft ( ) hero . moveLeft ( 1 ) hero . jumpDown (…" at bounding box center [385, 150] width 160 height 166
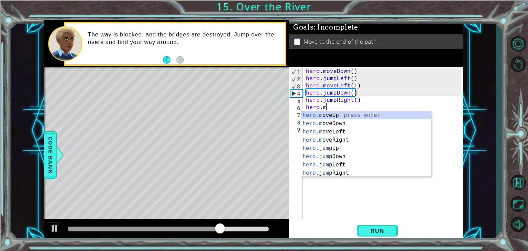
scroll to position [0, 1]
click at [319, 138] on div "hero.m oveUp press enter hero.m oveDown press enter hero.m oveLeft press enter …" at bounding box center [366, 152] width 130 height 82
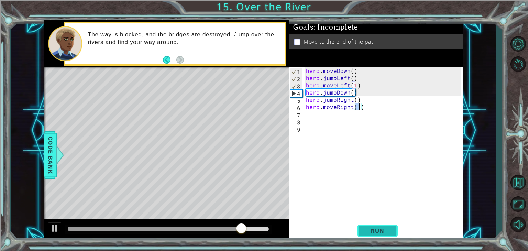
type textarea "hero.moveRight(1)"
click at [363, 232] on button "Run" at bounding box center [377, 231] width 41 height 18
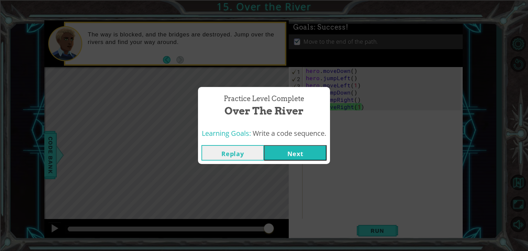
click at [273, 155] on button "Next" at bounding box center [295, 152] width 63 height 15
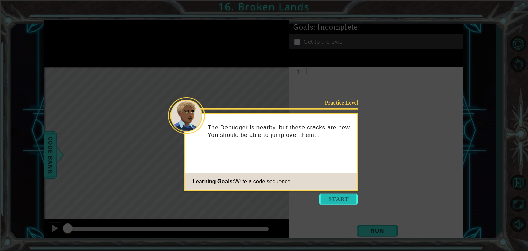
click at [331, 200] on button "Start" at bounding box center [338, 199] width 39 height 11
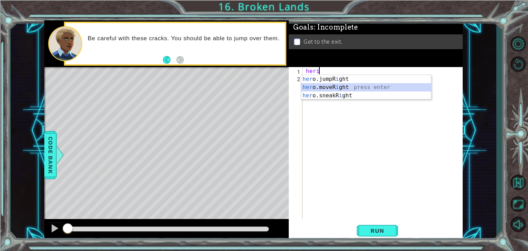
click at [319, 85] on div "her o.jumpR i ght press enter her o.moveR i ght press enter her o.sneakR i ght …" at bounding box center [366, 95] width 130 height 41
type textarea "hero.moveRight(1)"
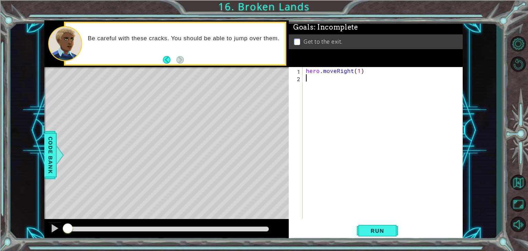
click at [322, 81] on div "hero . moveRight ( 1 )" at bounding box center [385, 150] width 160 height 166
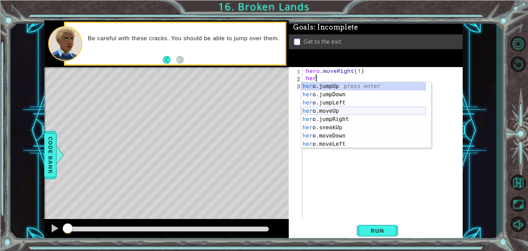
click at [317, 110] on div "her o.jumpUp press enter her o.jumpDown press enter her o.jumpLeft press enter …" at bounding box center [363, 123] width 125 height 82
type textarea "hero.moveUp(1)"
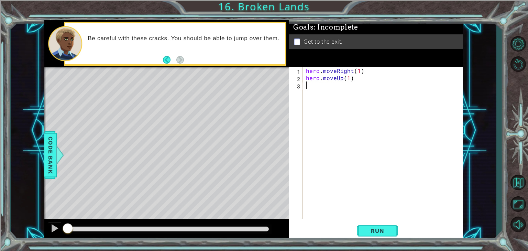
click at [311, 90] on div "hero . moveRight ( 1 ) hero . moveUp ( 1 )" at bounding box center [385, 150] width 160 height 166
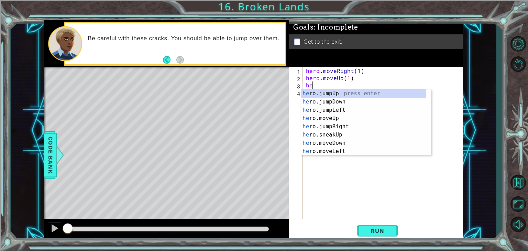
type textarea "hero"
click at [322, 94] on div "hero .jumpUp press enter hero .jumpDown press enter hero .jumpLeft press enter …" at bounding box center [363, 130] width 125 height 82
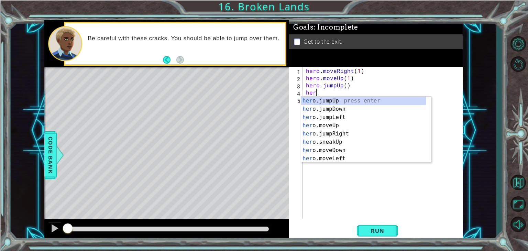
type textarea "hero"
click at [332, 124] on div "hero .jumpUp press enter hero .jumpDown press enter hero .jumpLeft press enter …" at bounding box center [363, 138] width 125 height 82
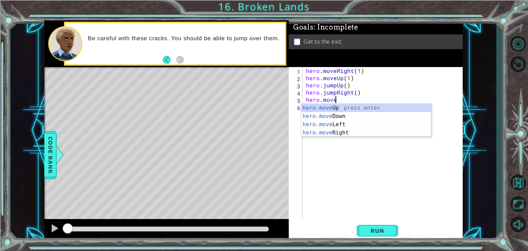
scroll to position [0, 1]
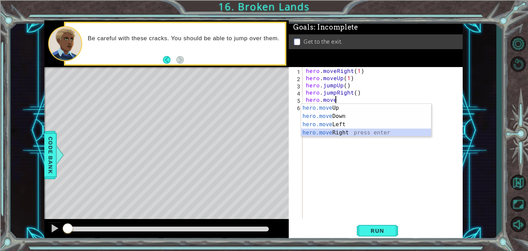
click at [328, 131] on div "hero.move Up press enter hero.move Down press enter hero.move Left press enter …" at bounding box center [366, 128] width 130 height 49
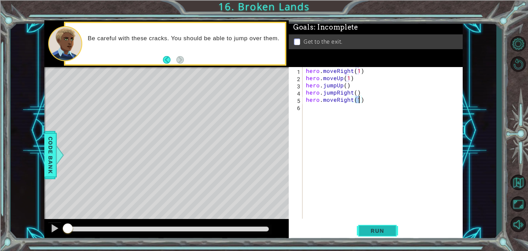
type textarea "hero.moveRight(1)"
click at [368, 231] on span "Run" at bounding box center [377, 230] width 27 height 7
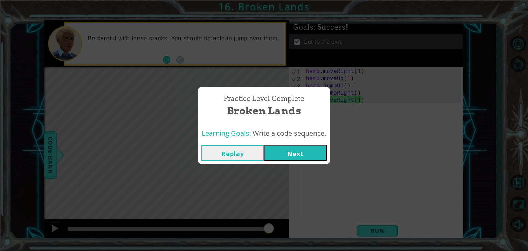
click at [300, 149] on button "Next" at bounding box center [295, 152] width 63 height 15
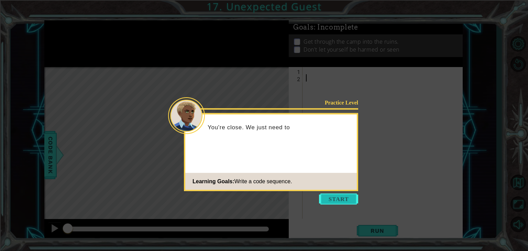
click at [333, 199] on button "Start" at bounding box center [338, 199] width 39 height 11
